Goal: Information Seeking & Learning: Learn about a topic

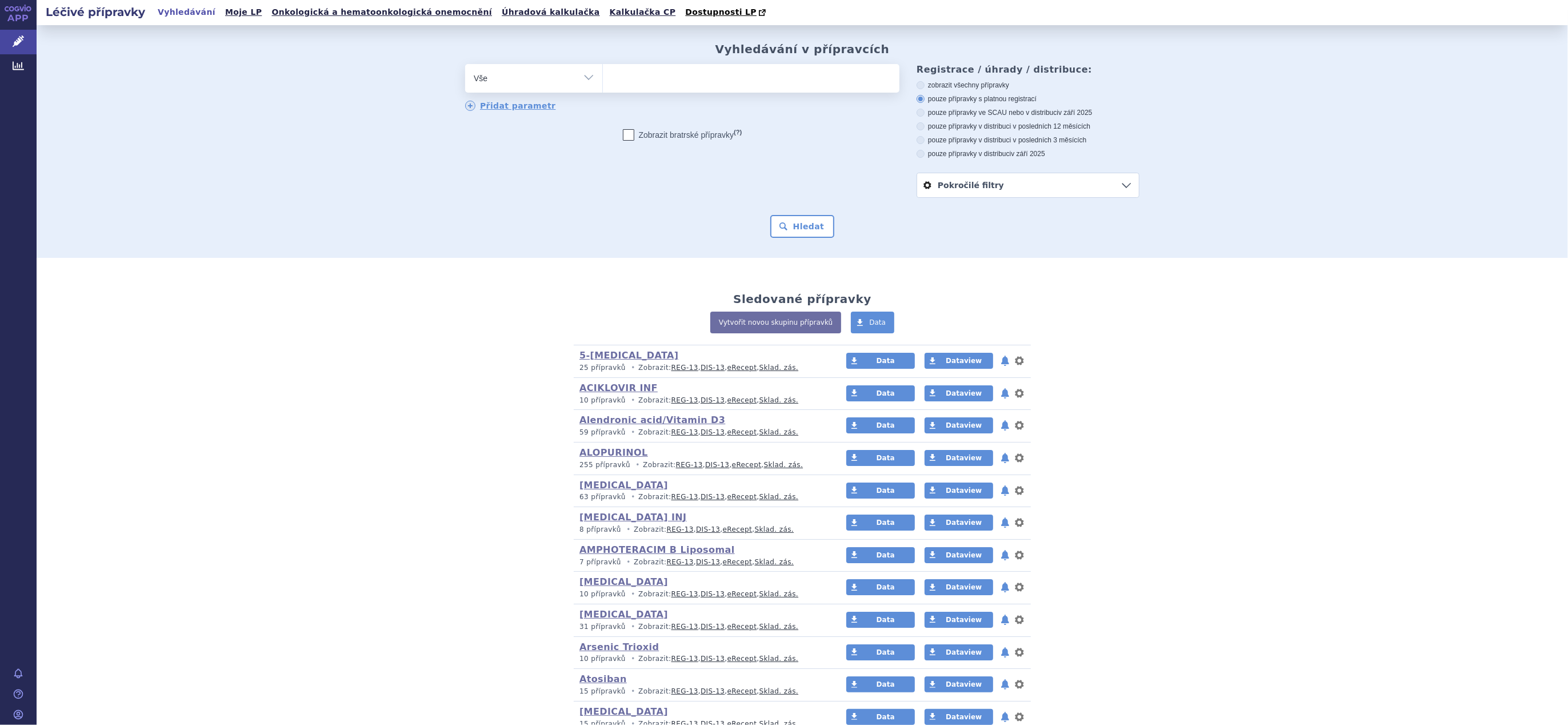
click at [583, 75] on select "Vše Přípravek/SUKL kód MAH VPOIS ATC/Aktivní látka Léková forma Síla" at bounding box center [533, 77] width 137 height 26
select select "filter-atc-group"
click at [465, 64] on select "Vše Přípravek/SUKL kód MAH VPOIS ATC/Aktivní látka Léková forma Síla" at bounding box center [533, 77] width 137 height 26
click at [708, 82] on ul at bounding box center [751, 76] width 296 height 24
click at [603, 82] on select at bounding box center [602, 78] width 1 height 28
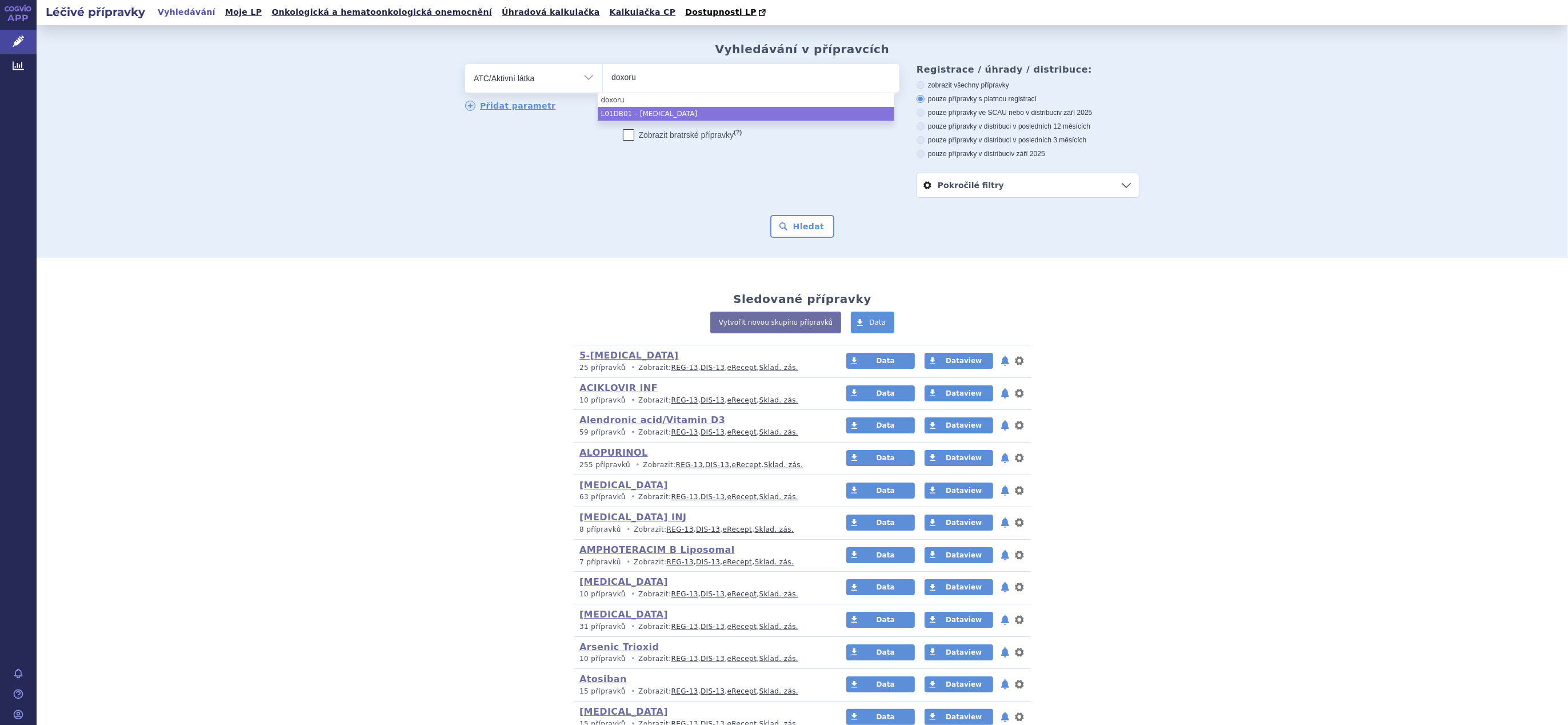
type input "doxoru"
select select "L01DB01"
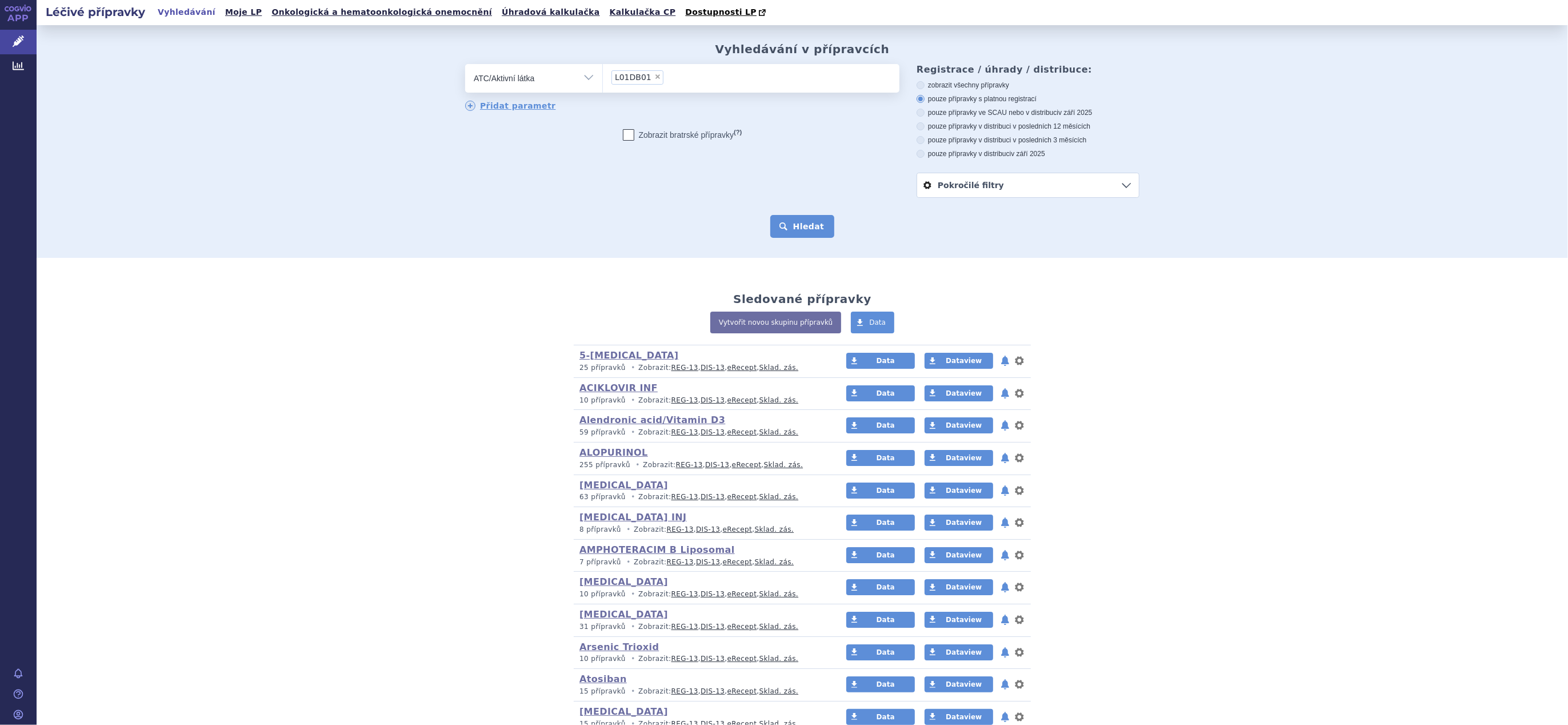
click at [806, 234] on button "Hledat" at bounding box center [802, 227] width 64 height 23
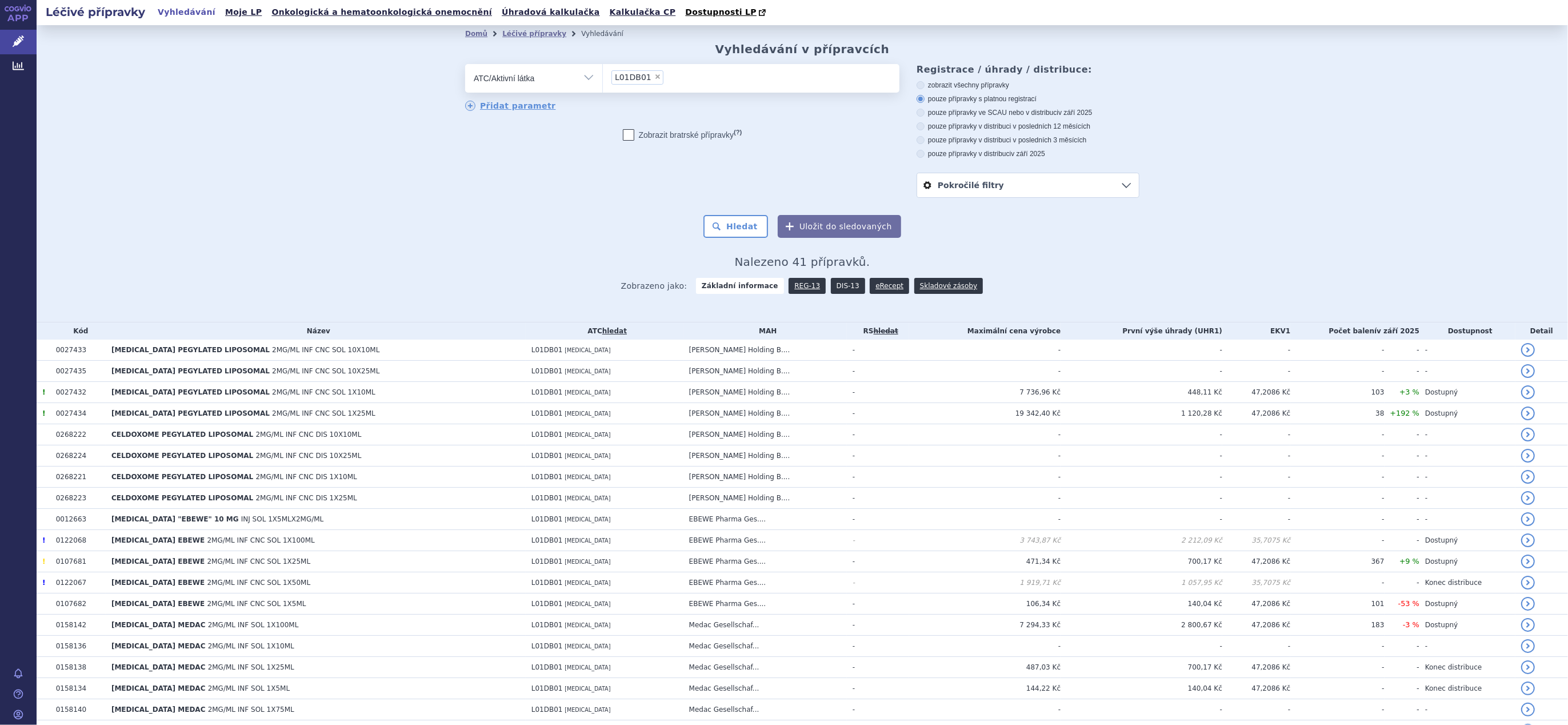
click at [832, 286] on link "DIS-13" at bounding box center [848, 286] width 35 height 16
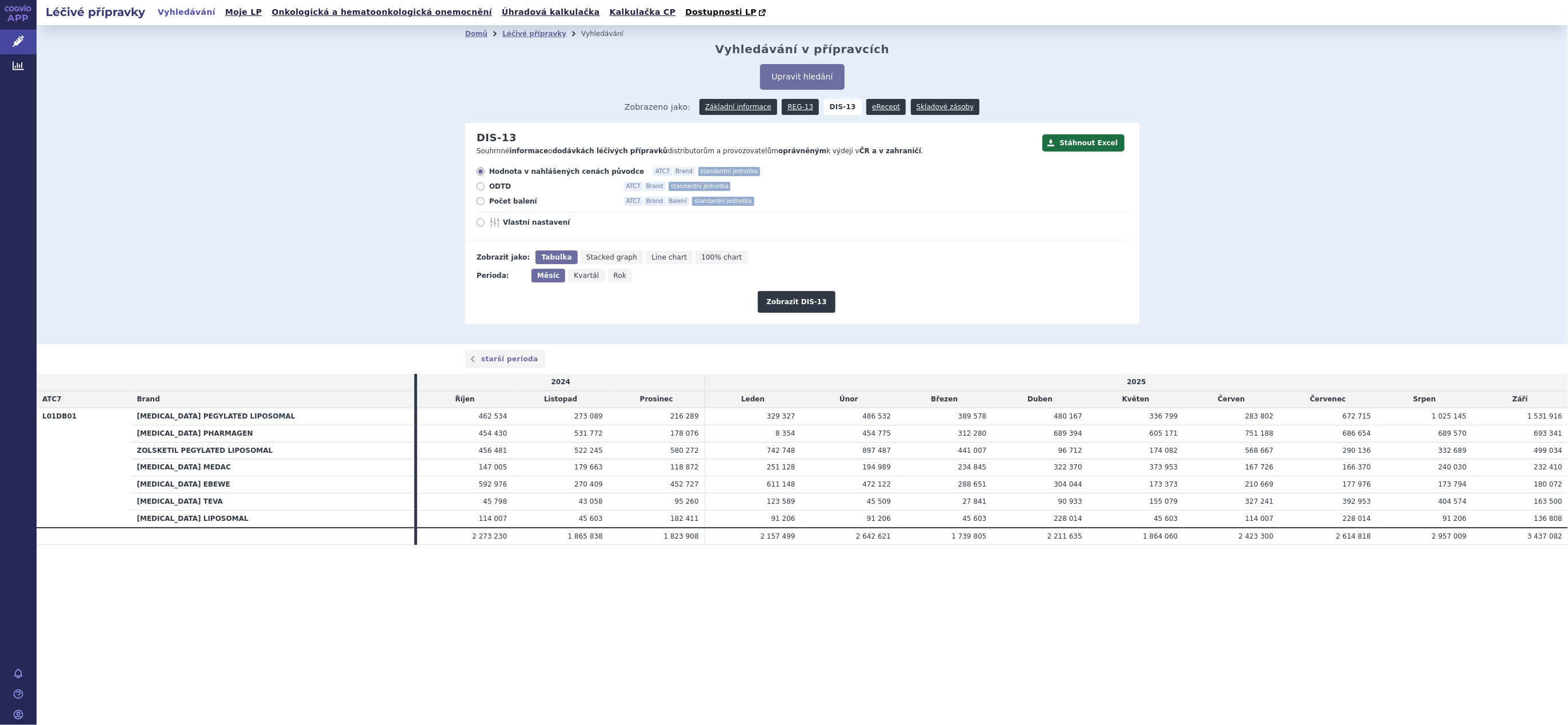
click at [516, 203] on span "Počet balení" at bounding box center [552, 201] width 126 height 9
click at [485, 203] on input "Počet balení ATC7 Brand Balení standardní jednotka" at bounding box center [481, 202] width 7 height 7
radio input "true"
click at [815, 297] on button "Zobrazit DIS-13" at bounding box center [797, 302] width 77 height 22
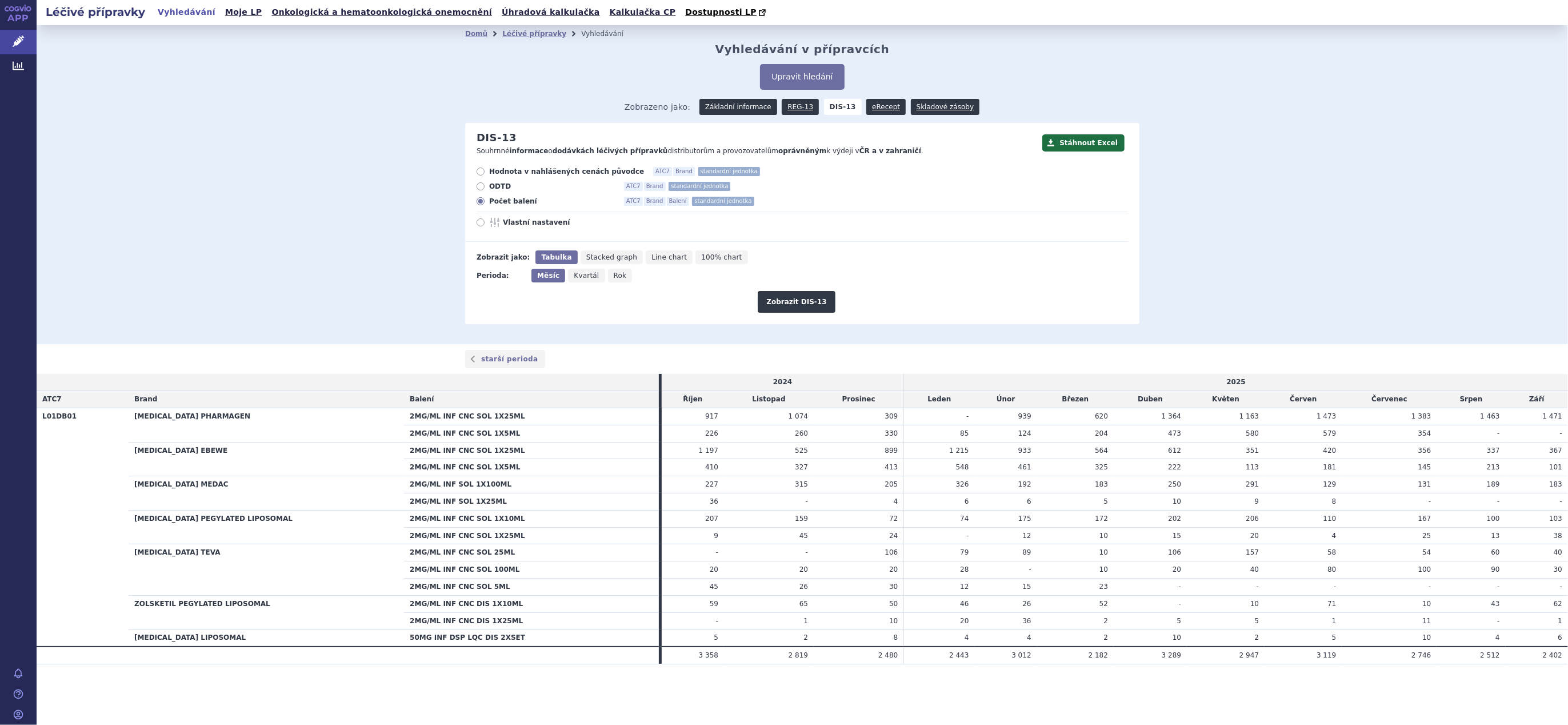
click at [737, 104] on link "Základní informace" at bounding box center [738, 107] width 78 height 16
